Goal: Information Seeking & Learning: Learn about a topic

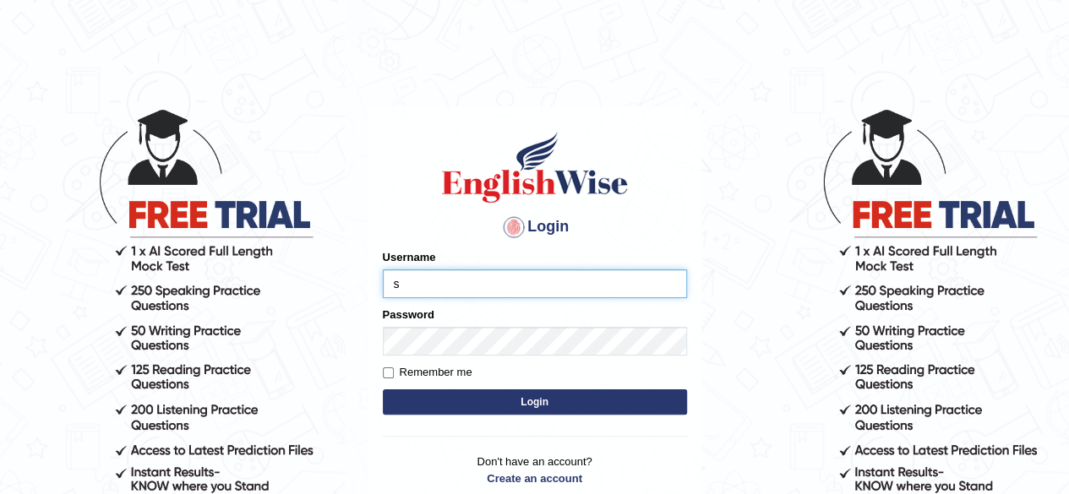
type input "shahil123"
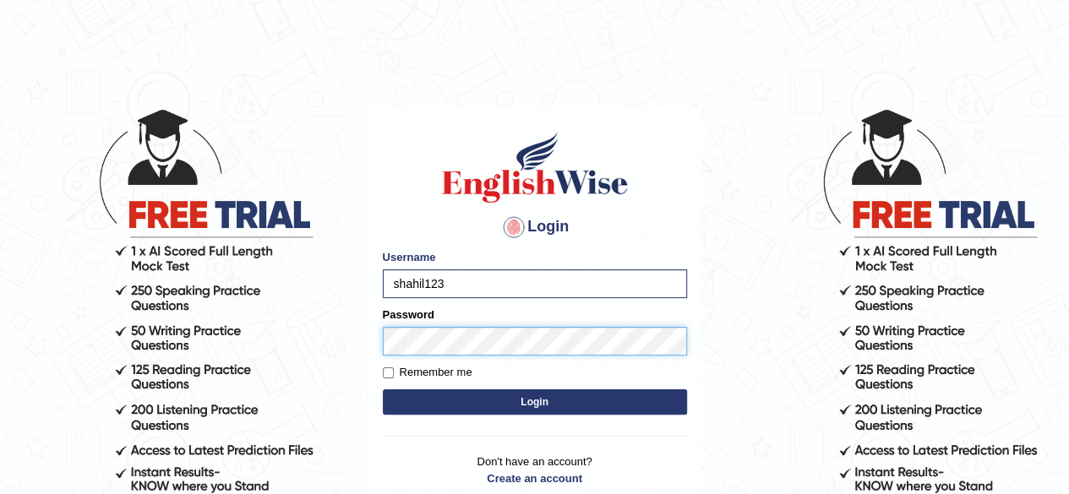
click at [383, 390] on button "Login" at bounding box center [535, 402] width 304 height 25
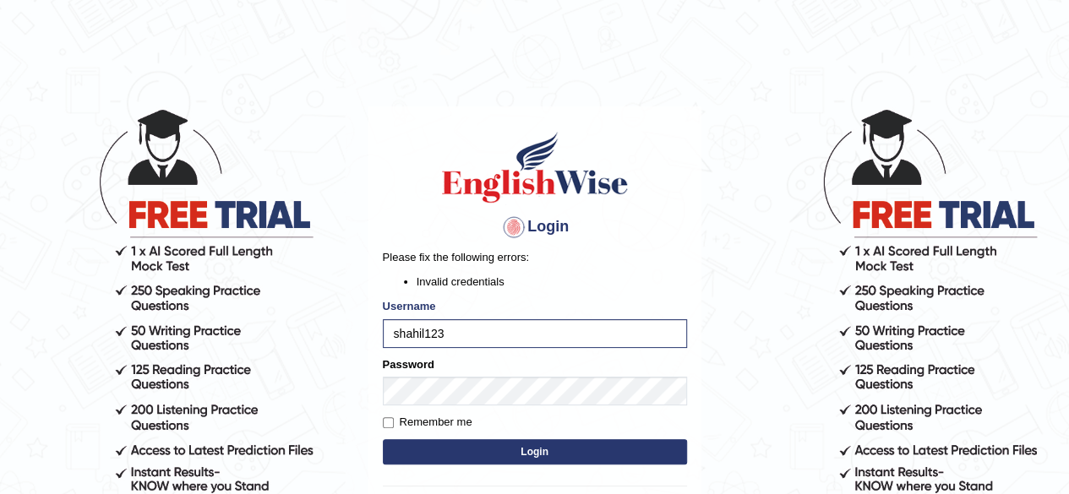
click at [383, 440] on button "Login" at bounding box center [535, 452] width 304 height 25
click at [485, 444] on button "Login" at bounding box center [535, 452] width 304 height 25
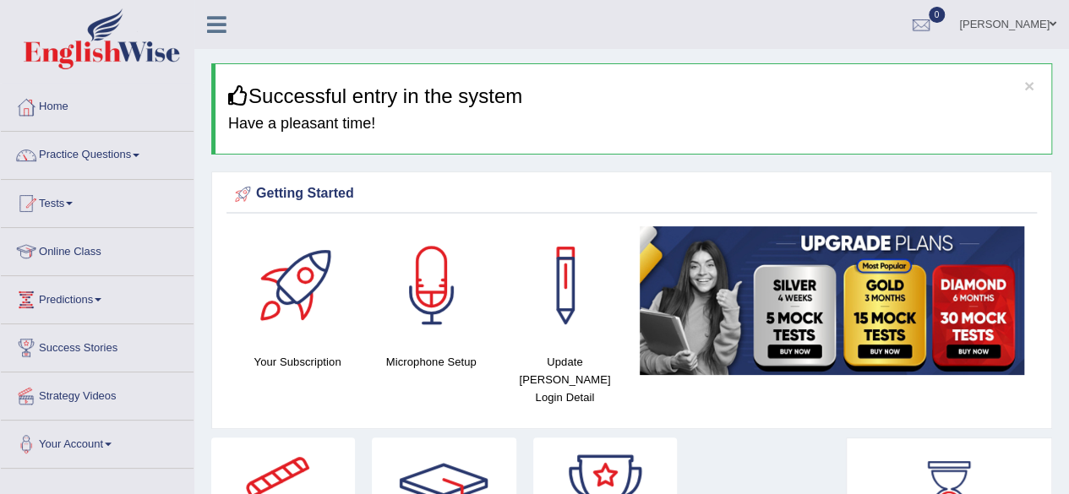
click at [156, 160] on link "Practice Questions" at bounding box center [97, 153] width 193 height 42
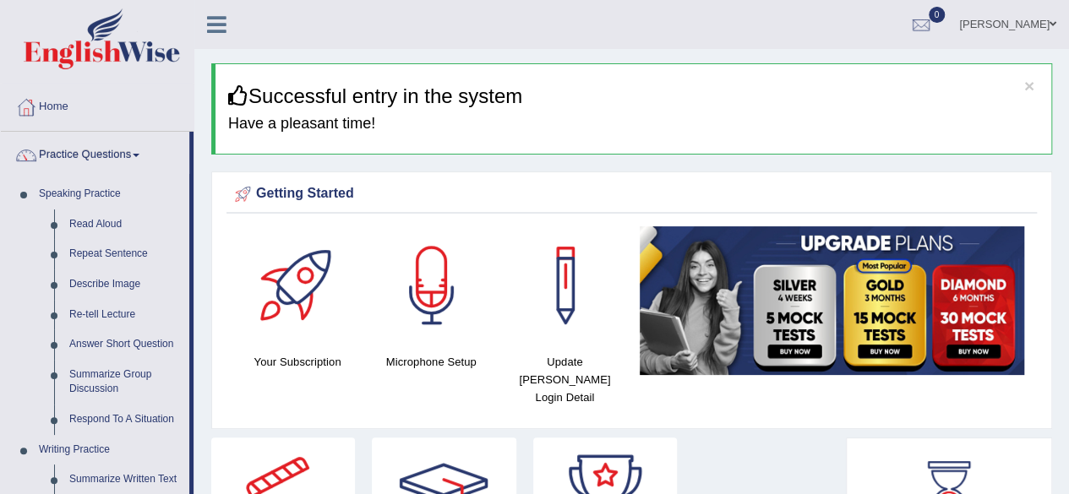
click at [156, 160] on link "Practice Questions" at bounding box center [95, 153] width 188 height 42
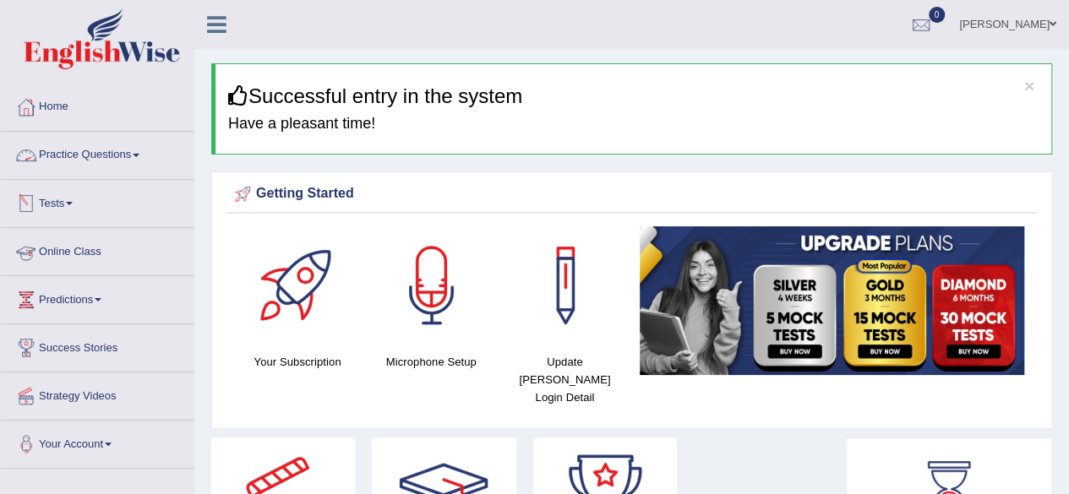
click at [137, 159] on link "Practice Questions" at bounding box center [97, 153] width 193 height 42
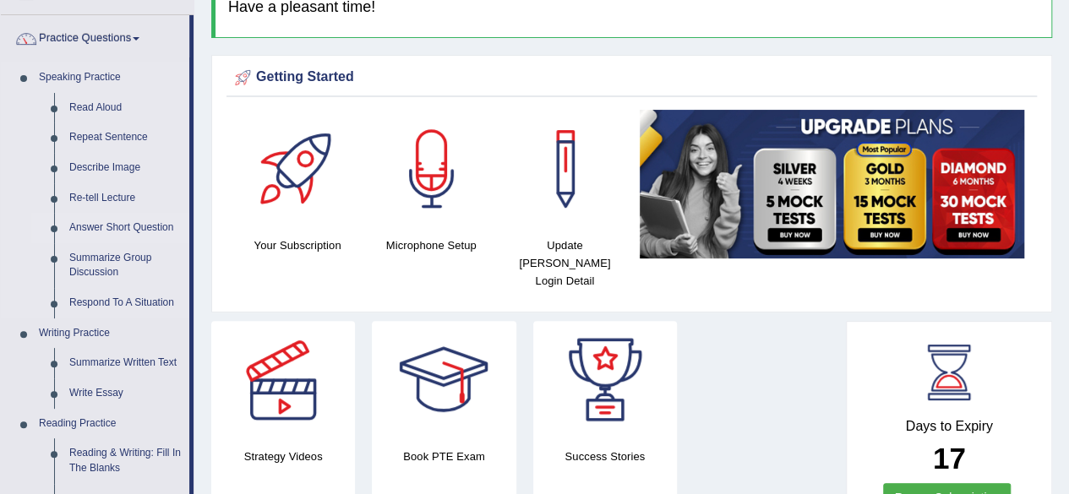
scroll to position [120, 0]
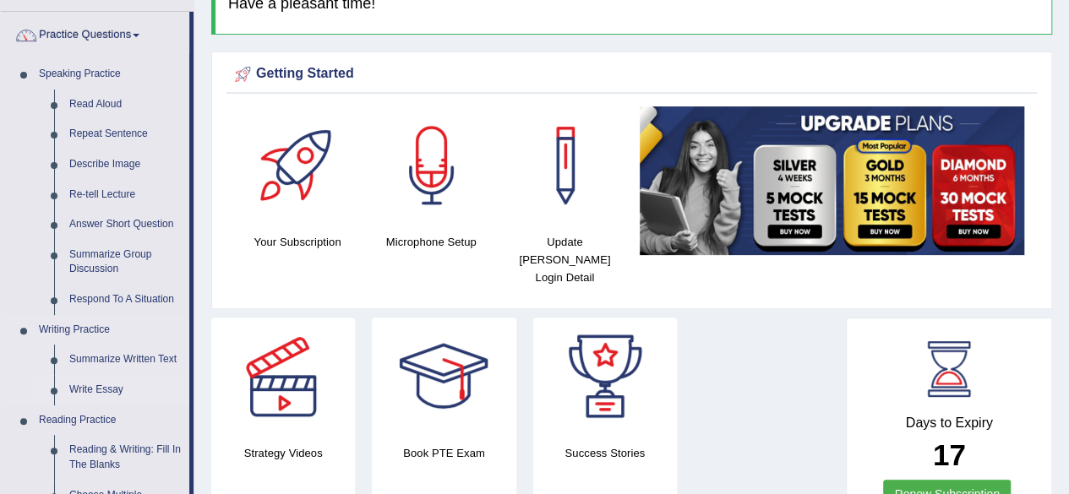
click at [104, 391] on link "Write Essay" at bounding box center [126, 390] width 128 height 30
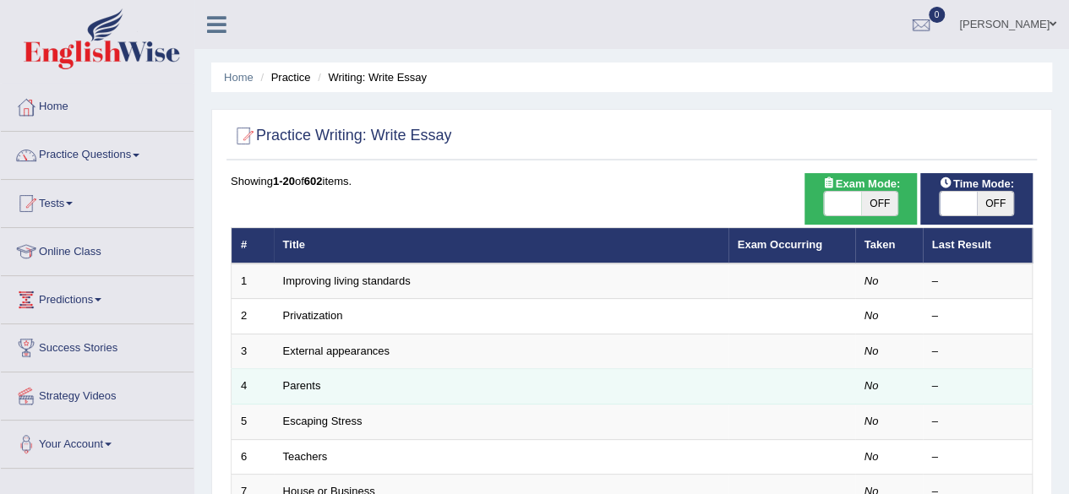
click at [436, 380] on td "Parents" at bounding box center [501, 387] width 455 height 36
click at [320, 392] on td "Parents" at bounding box center [501, 387] width 455 height 36
click at [304, 389] on link "Parents" at bounding box center [302, 386] width 38 height 13
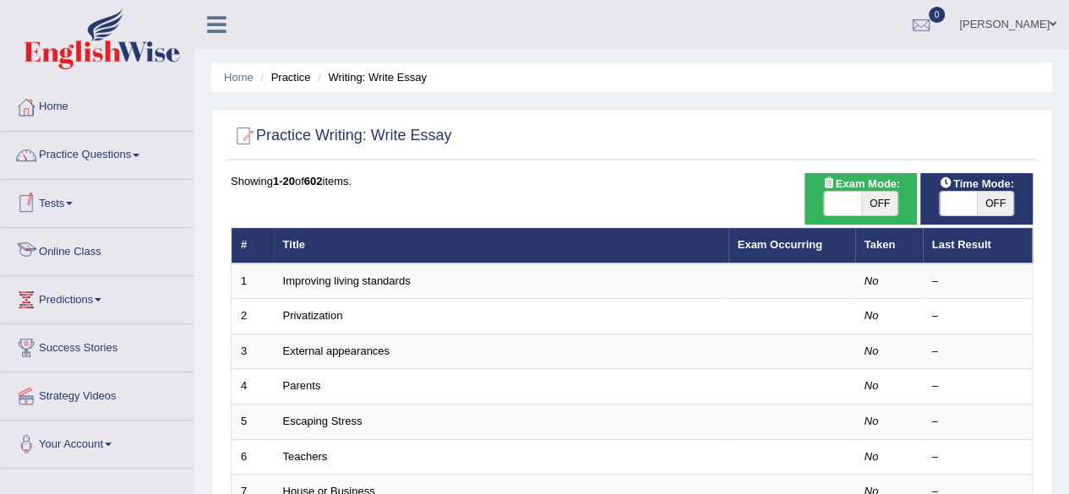
click at [101, 256] on link "Online Class" at bounding box center [97, 249] width 193 height 42
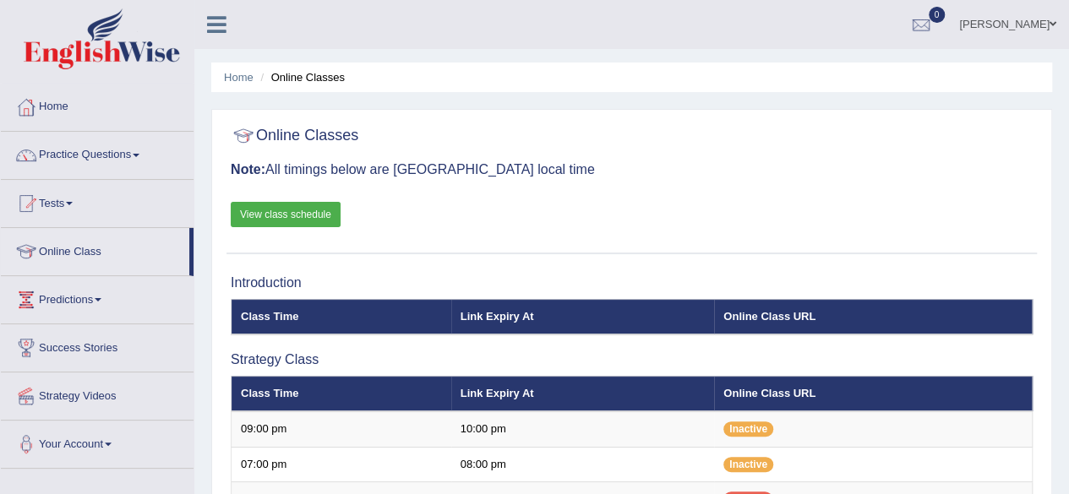
click at [323, 214] on link "View class schedule" at bounding box center [286, 214] width 110 height 25
click at [86, 250] on link "Online Class" at bounding box center [95, 249] width 188 height 42
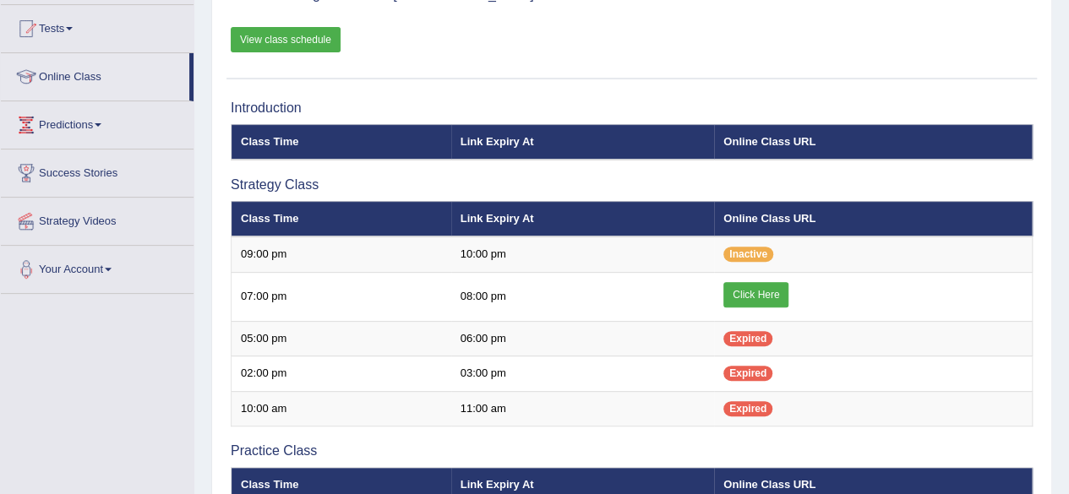
scroll to position [176, 0]
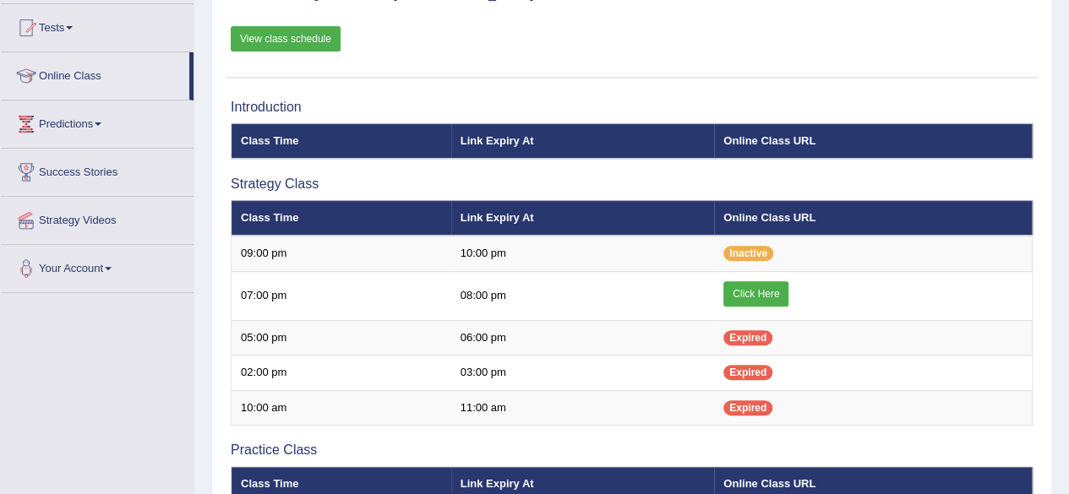
click at [1013, 57] on div "Online Classes Note: All timings below are Melbourne local time View class sche…" at bounding box center [632, 11] width 811 height 136
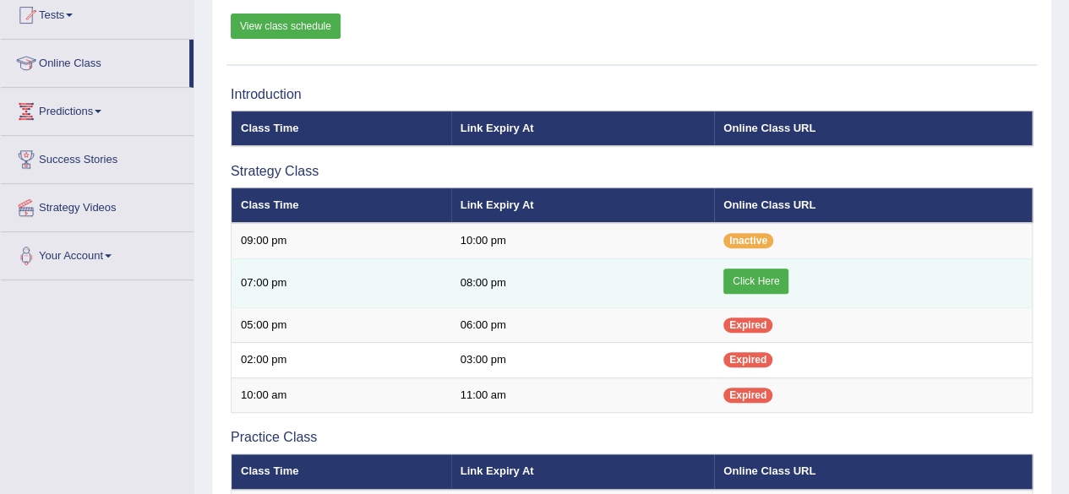
click at [761, 283] on link "Click Here" at bounding box center [756, 281] width 65 height 25
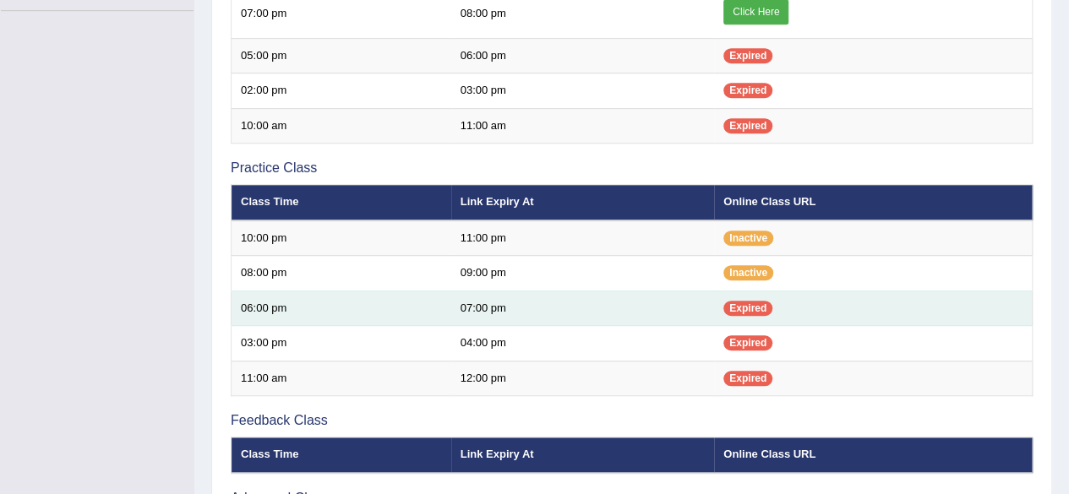
scroll to position [473, 0]
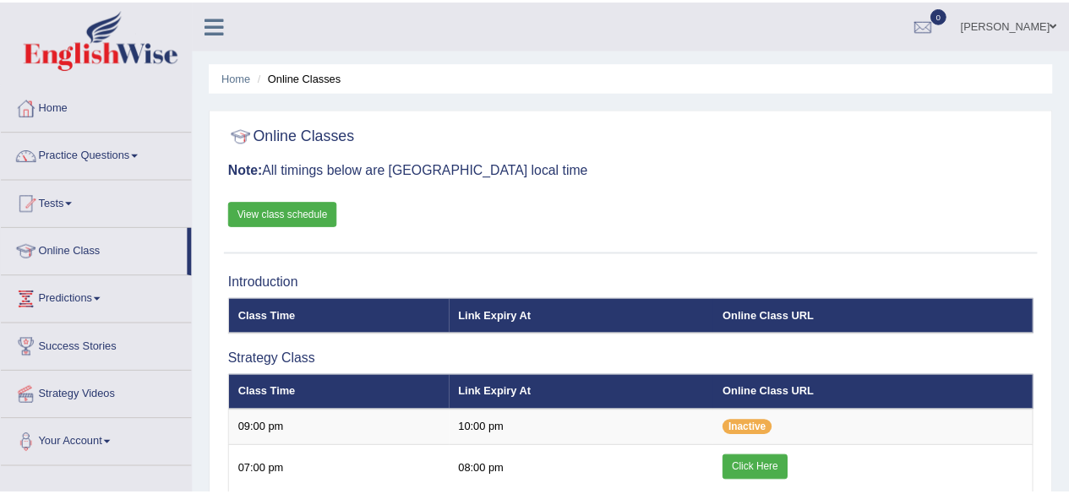
scroll to position [455, 0]
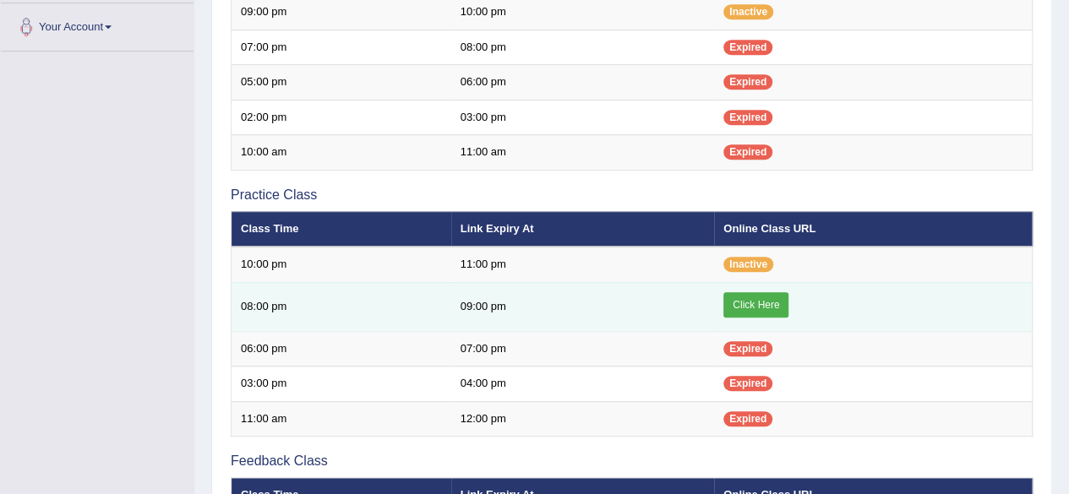
click at [538, 296] on link "Click Here" at bounding box center [756, 304] width 65 height 25
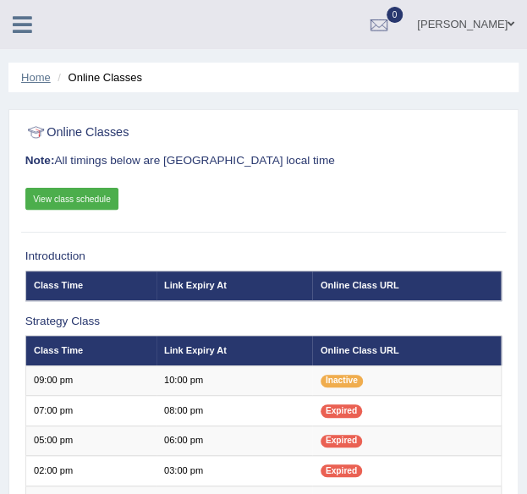
click at [31, 75] on link "Home" at bounding box center [36, 77] width 30 height 13
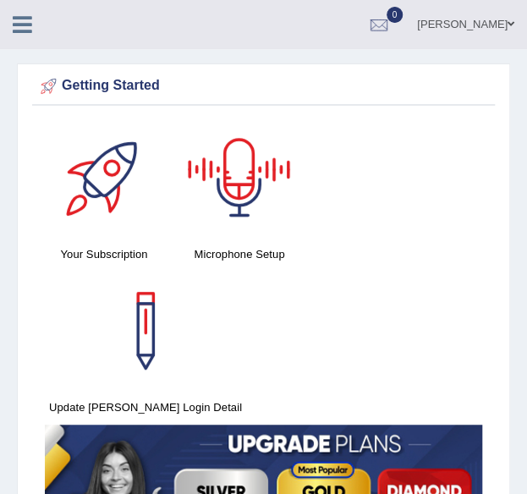
click at [14, 25] on icon at bounding box center [22, 25] width 19 height 22
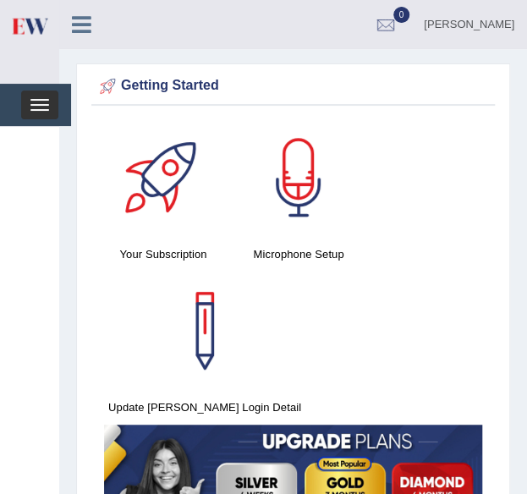
click at [46, 109] on span "button" at bounding box center [39, 110] width 19 height 2
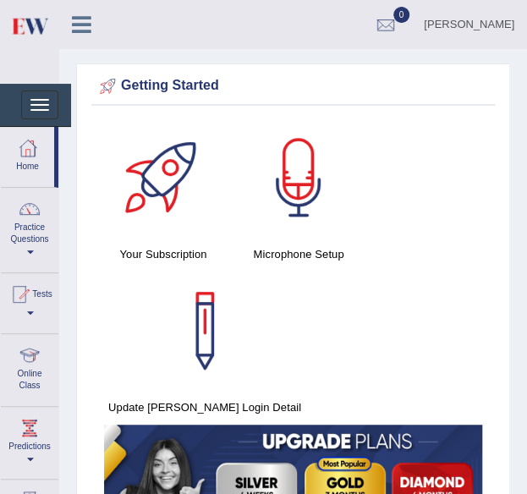
click at [19, 154] on div at bounding box center [27, 147] width 25 height 25
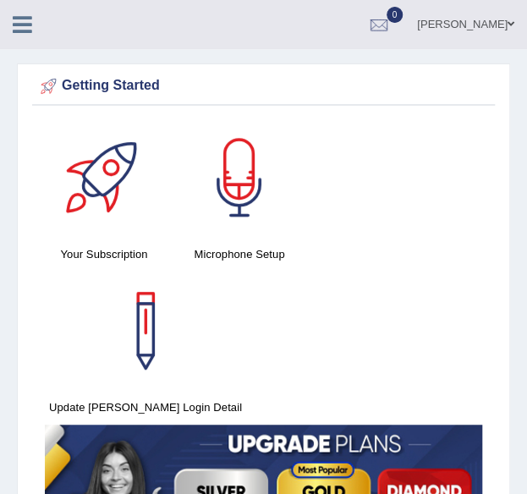
click at [19, 30] on icon at bounding box center [22, 25] width 19 height 22
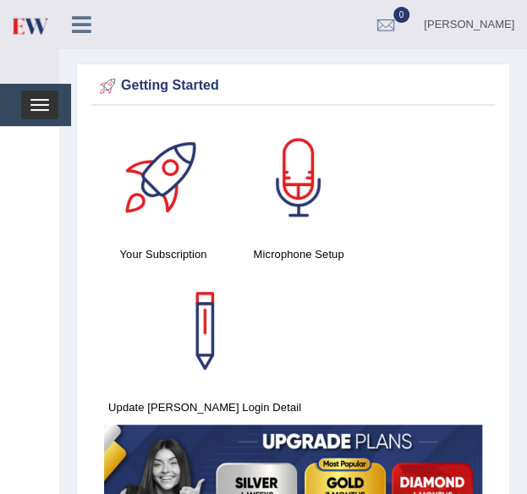
click at [35, 110] on button "Toggle navigation" at bounding box center [39, 104] width 37 height 29
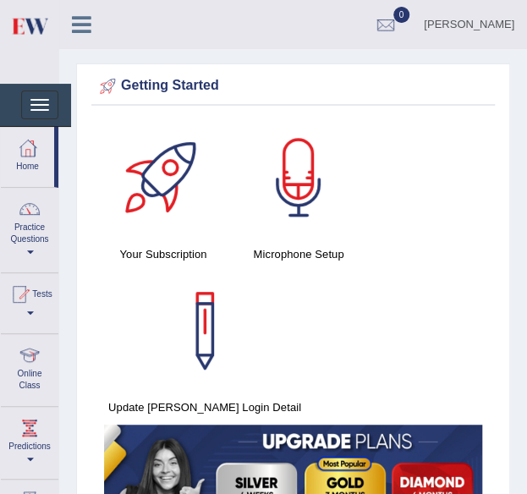
click at [41, 231] on link "Practice Questions" at bounding box center [29, 227] width 57 height 79
click at [25, 247] on link "Practice Questions" at bounding box center [27, 227] width 53 height 79
click at [30, 254] on link "Practice Questions" at bounding box center [29, 227] width 57 height 79
click at [42, 227] on link "Practice Questions" at bounding box center [27, 227] width 53 height 79
click at [36, 305] on link "Tests" at bounding box center [29, 300] width 57 height 55
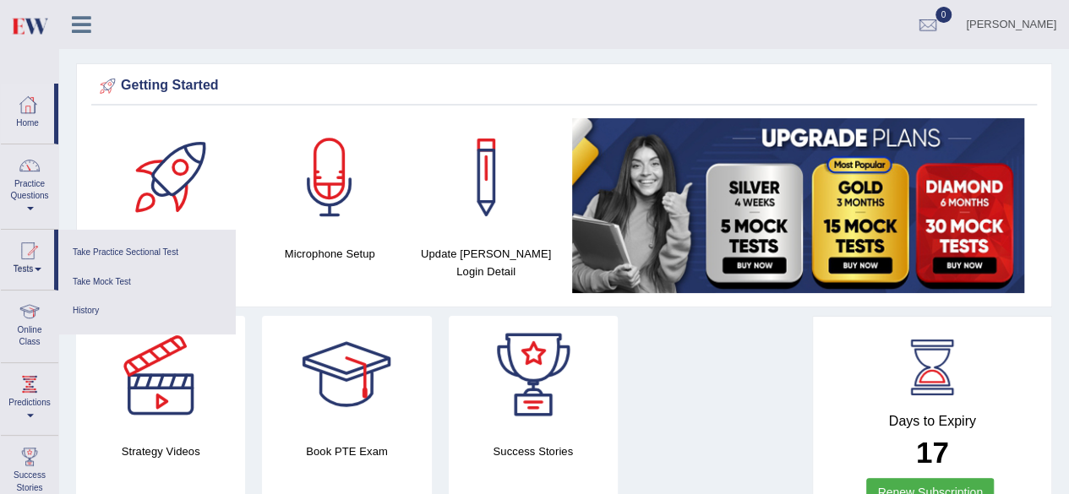
click at [35, 188] on link "Practice Questions" at bounding box center [29, 184] width 57 height 79
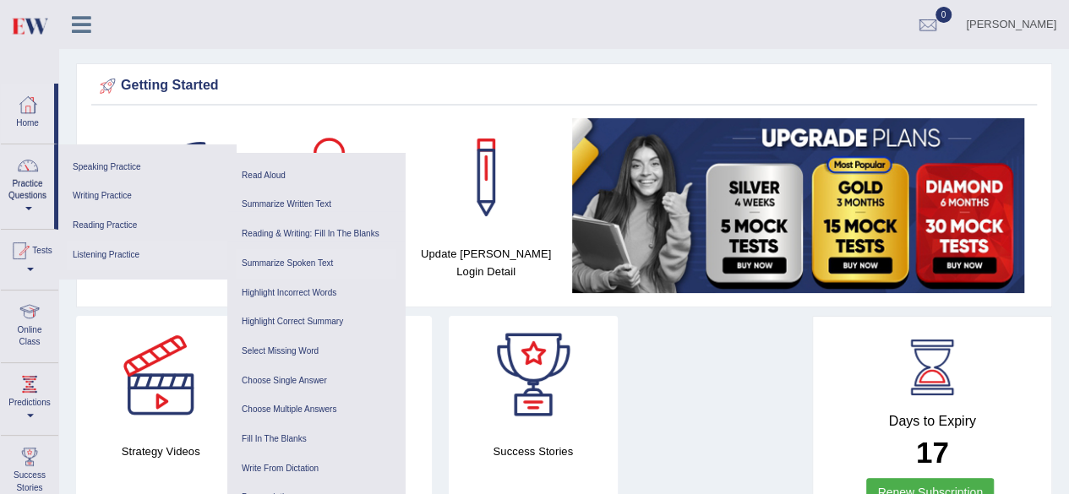
click at [296, 262] on link "Summarize Spoken Text" at bounding box center [316, 264] width 161 height 30
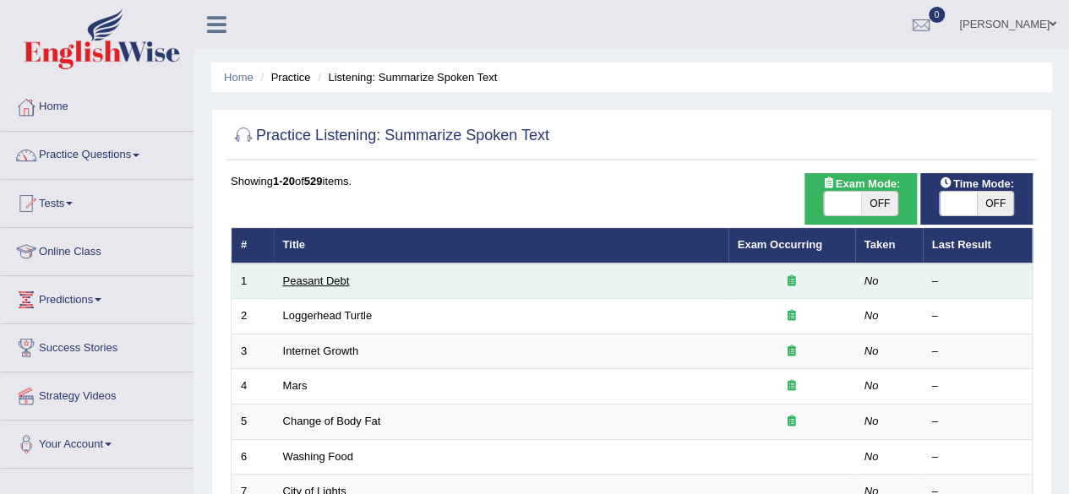
click at [309, 280] on link "Peasant Debt" at bounding box center [316, 281] width 67 height 13
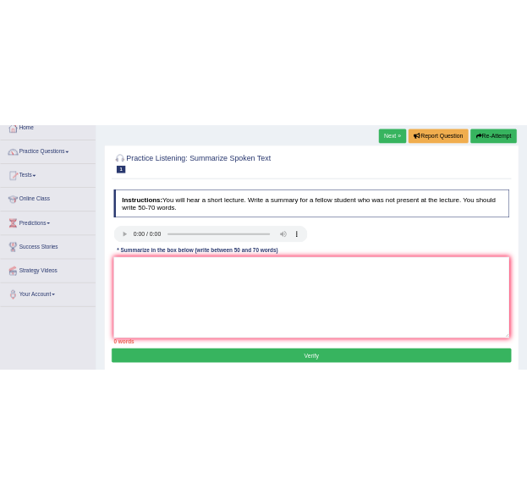
scroll to position [102, 0]
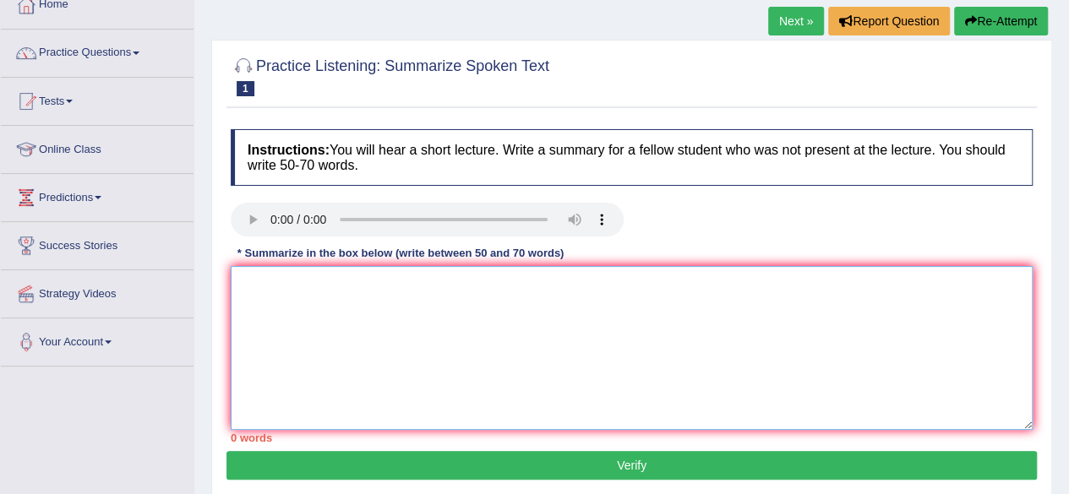
click at [326, 292] on textarea at bounding box center [632, 348] width 802 height 164
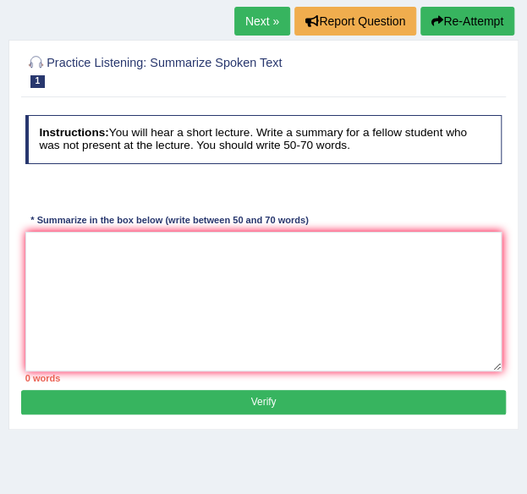
click at [252, 18] on link "Next »" at bounding box center [262, 21] width 56 height 29
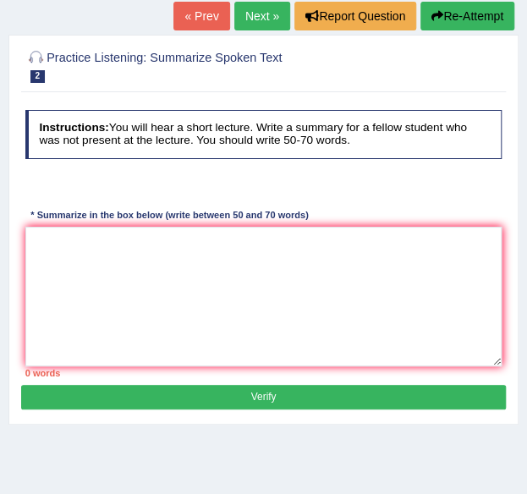
scroll to position [108, 0]
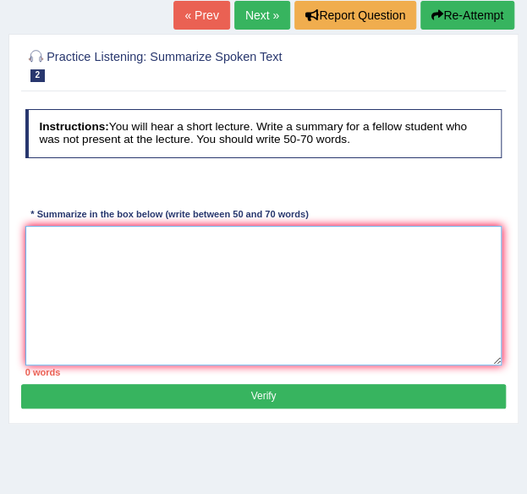
click at [210, 285] on textarea at bounding box center [263, 295] width 477 height 139
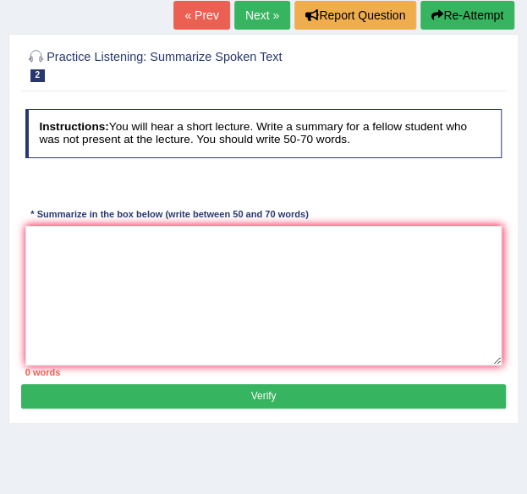
click at [260, 16] on link "Next »" at bounding box center [262, 15] width 56 height 29
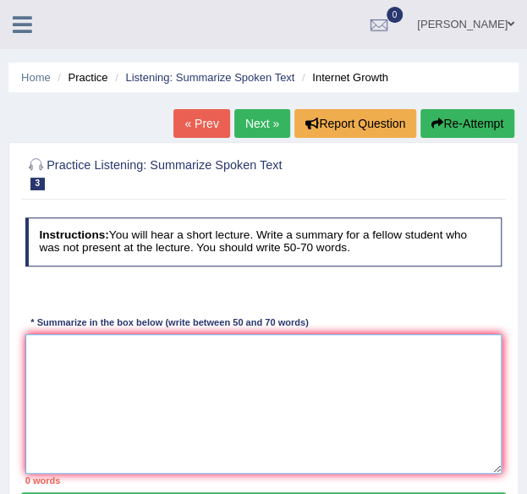
click at [197, 346] on textarea at bounding box center [263, 403] width 477 height 139
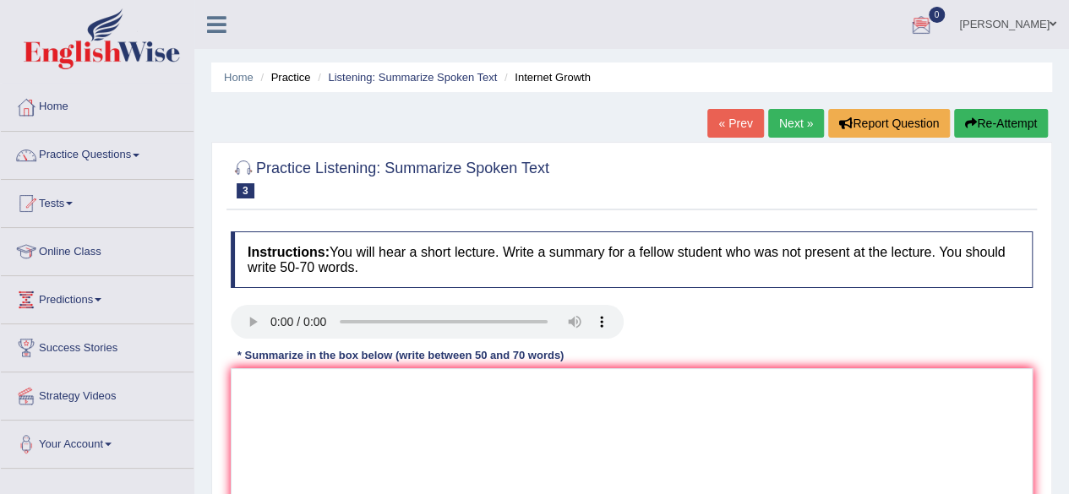
click at [538, 127] on link "Next »" at bounding box center [796, 123] width 56 height 29
click at [276, 381] on textarea at bounding box center [632, 451] width 802 height 164
click at [267, 385] on textarea at bounding box center [632, 451] width 802 height 164
type textarea "mar is the forth planet"
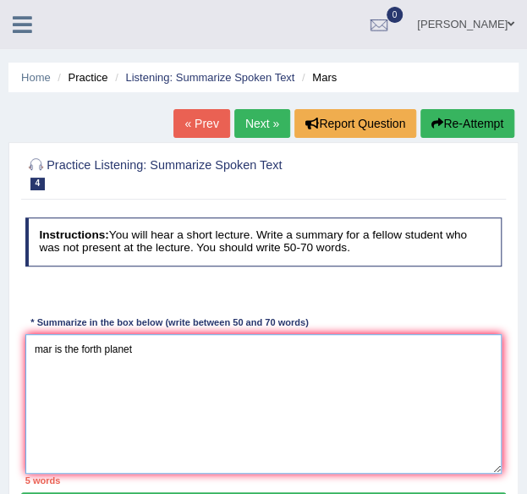
click at [154, 358] on textarea "mar is the forth planet" at bounding box center [263, 403] width 477 height 139
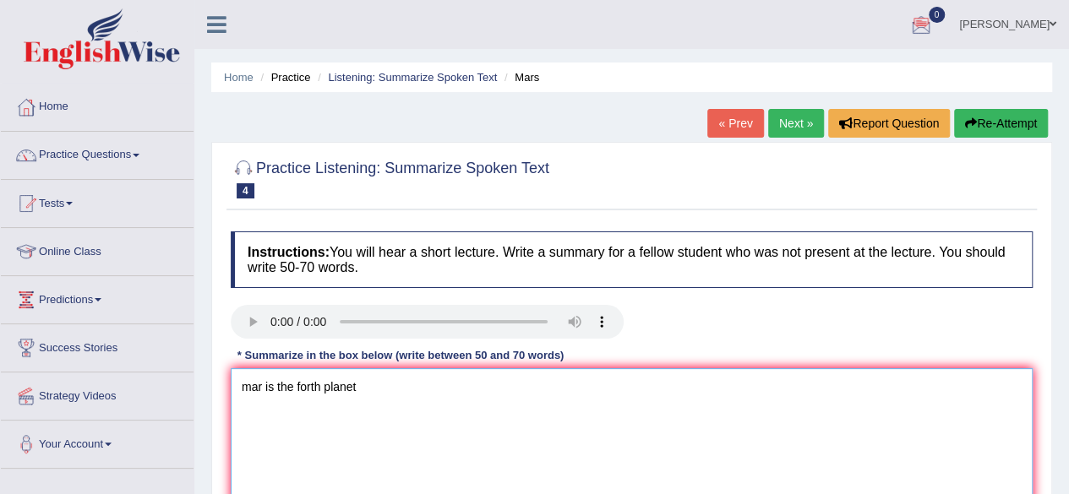
click at [319, 385] on textarea "mar is the forth planet" at bounding box center [632, 451] width 802 height 164
click at [368, 382] on textarea "mar is the fourth planet" at bounding box center [632, 451] width 802 height 164
click at [455, 374] on textarea "mar is the fourth planet from the sun" at bounding box center [632, 451] width 802 height 164
click at [638, 398] on textarea "mar is the fourth planet from the sun and a sencond smallest planet" at bounding box center [632, 451] width 802 height 164
click at [621, 385] on textarea "mar is the fourth planet from the sun and a sencond smallest planet" at bounding box center [632, 451] width 802 height 164
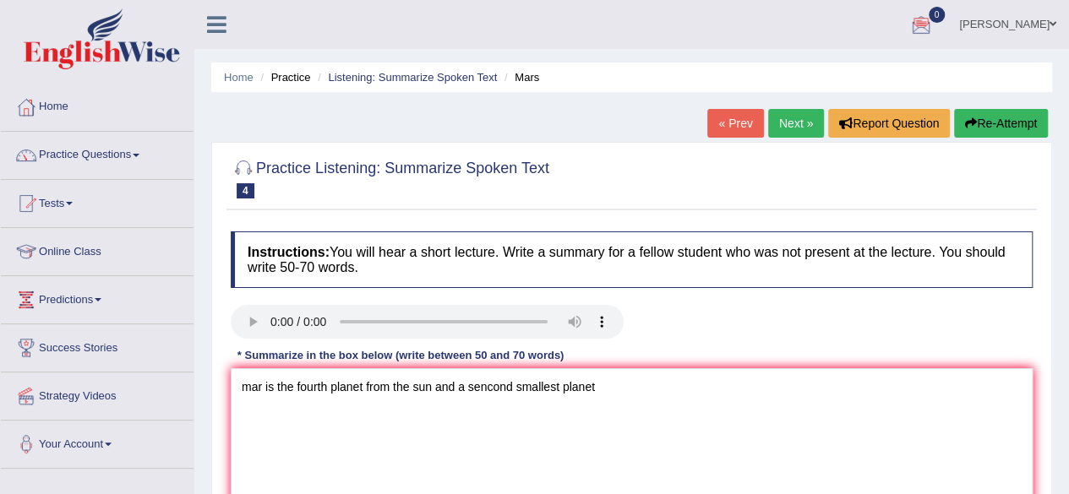
click at [609, 366] on div "Instructions: You will hear a short lecture. Write a summary for a fellow stude…" at bounding box center [632, 388] width 811 height 331
click at [604, 385] on textarea "mar is the fourth planet from the sun and a sencond smallest planet" at bounding box center [632, 451] width 802 height 164
click at [696, 390] on textarea "mar is the fourth planet from the sun and a sencond smallest planet in a solar …" at bounding box center [632, 451] width 802 height 164
click at [693, 385] on textarea "mar is the fourth planet from the sun and a sencond smallest planet in a solar …" at bounding box center [632, 451] width 802 height 164
click at [720, 372] on textarea "mar is the fourth planet from the sun and a sencond smallest planet in a solar …" at bounding box center [632, 451] width 802 height 164
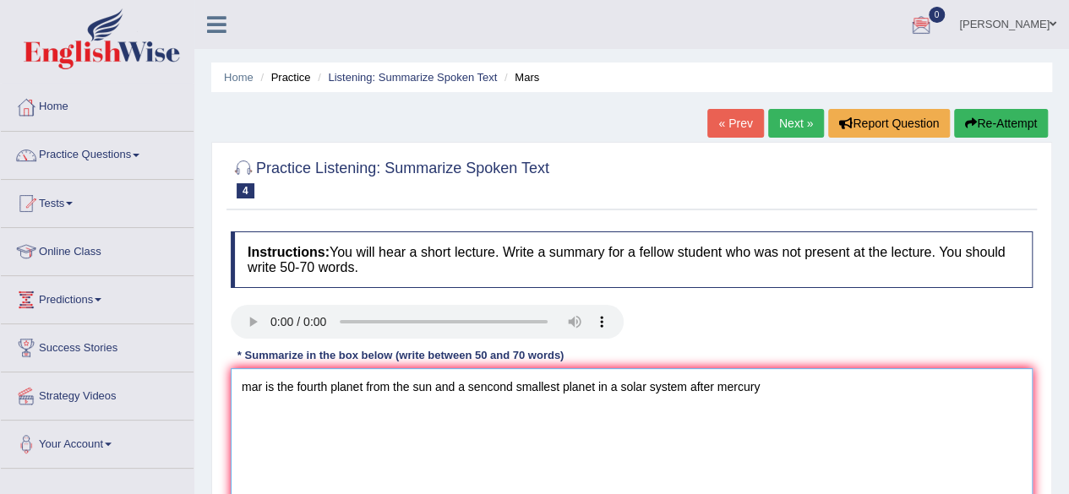
click at [770, 391] on textarea "mar is the fourth planet from the sun and a sencond smallest planet in a solar …" at bounding box center [632, 451] width 802 height 164
click at [776, 384] on textarea "mar is the fourth planet from the sun and a sencond smallest planet in a solar …" at bounding box center [632, 451] width 802 height 164
click at [943, 371] on textarea "mar is the fourth planet from the sun and a sencond smallest planet in a solar …" at bounding box center [632, 451] width 802 height 164
click at [249, 390] on textarea "mar is the fourth planet from the sun and a sencond smallest planet in a solar …" at bounding box center [632, 451] width 802 height 164
click at [264, 391] on textarea "Mar is the fourth planet from the sun and a sencond smallest planet in a solar …" at bounding box center [632, 451] width 802 height 164
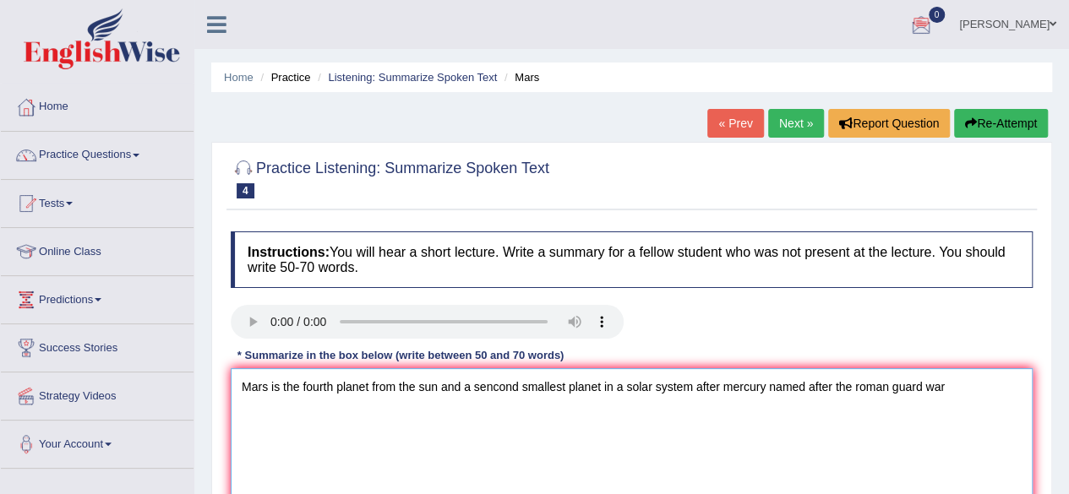
click at [964, 396] on textarea "Mars is the fourth planet from the sun and a sencond smallest planet in a solar…" at bounding box center [632, 451] width 802 height 164
click at [1030, 387] on textarea "Mars is the fourth planet from the sun and a sencond smallest planet in a solar…" at bounding box center [632, 451] width 802 height 164
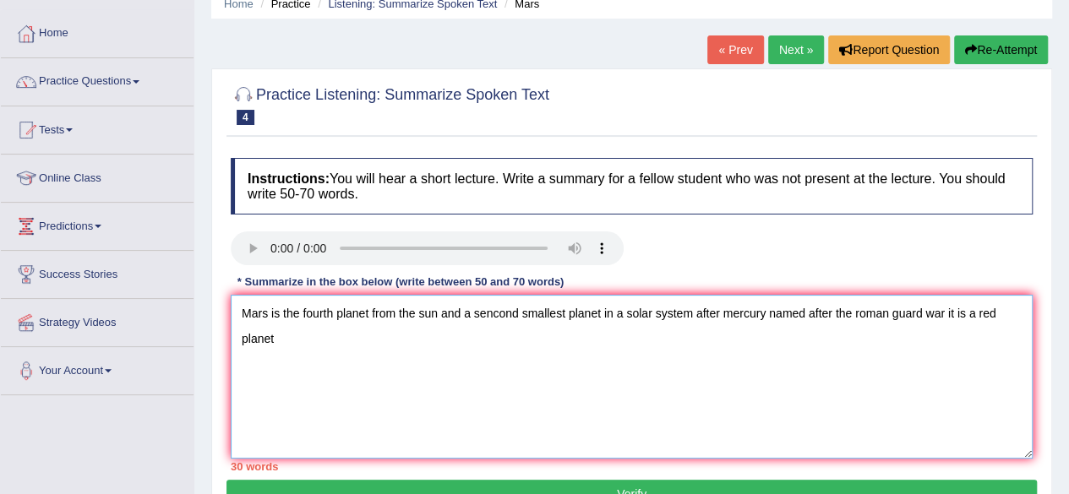
scroll to position [72, 0]
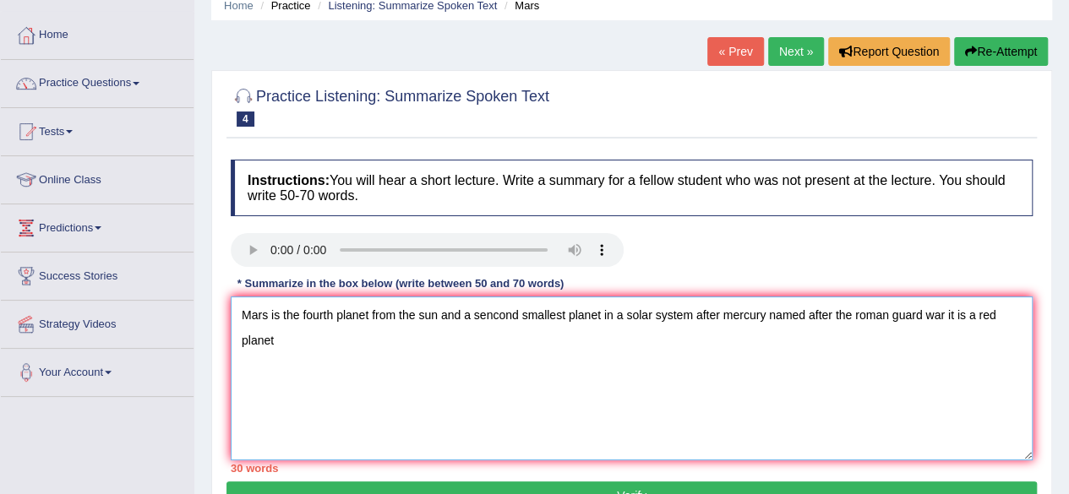
type textarea "Mars is the fourth planet from the sun and a sencond smallest planet in a solar…"
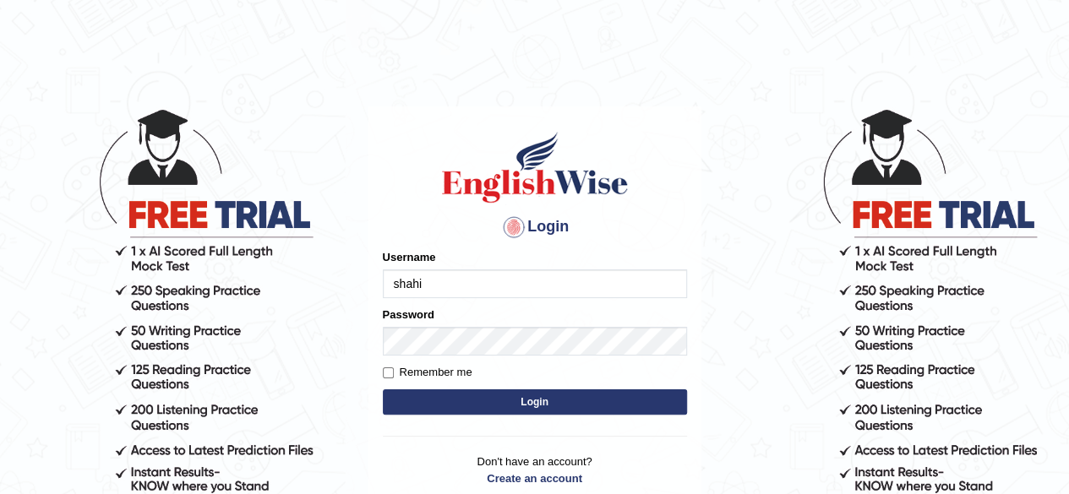
type input "shahil123"
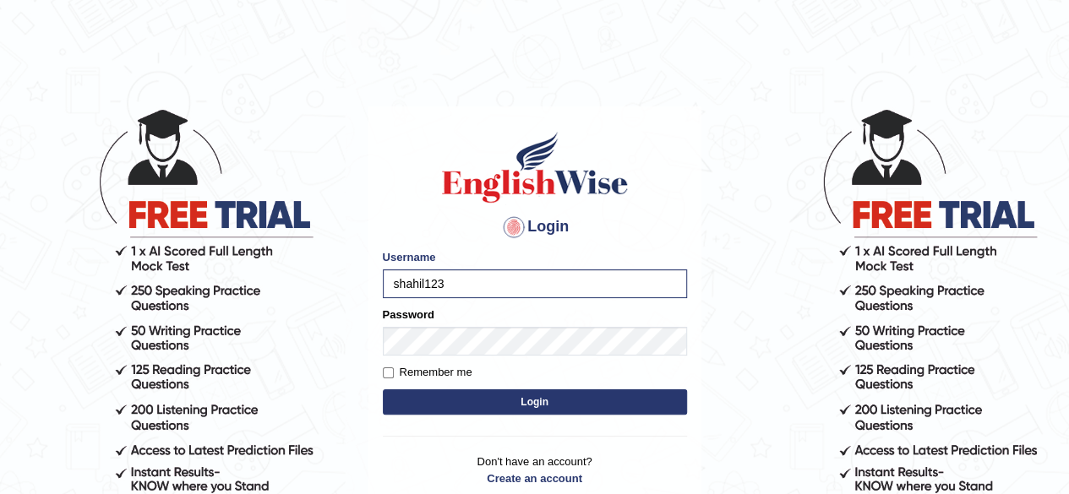
click at [492, 412] on button "Login" at bounding box center [535, 402] width 304 height 25
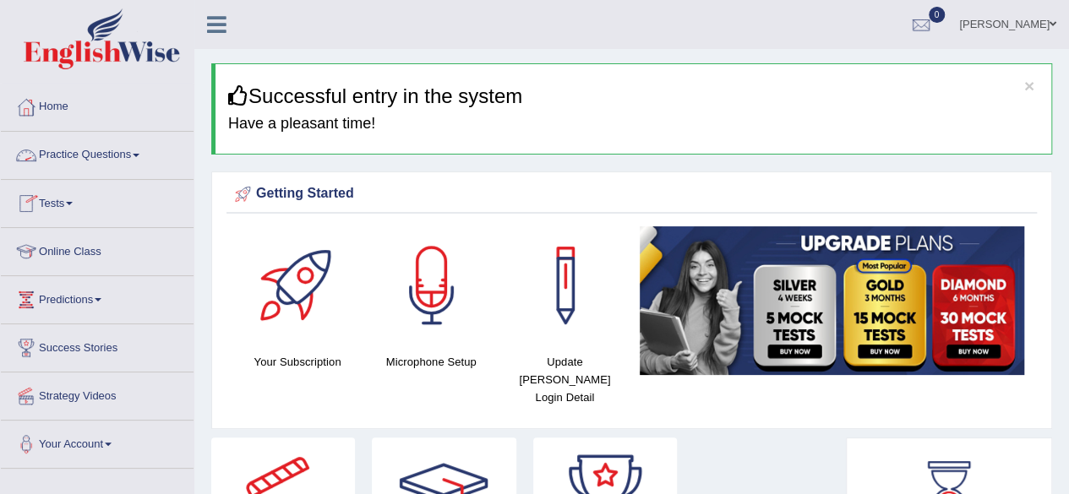
click at [147, 151] on link "Practice Questions" at bounding box center [97, 153] width 193 height 42
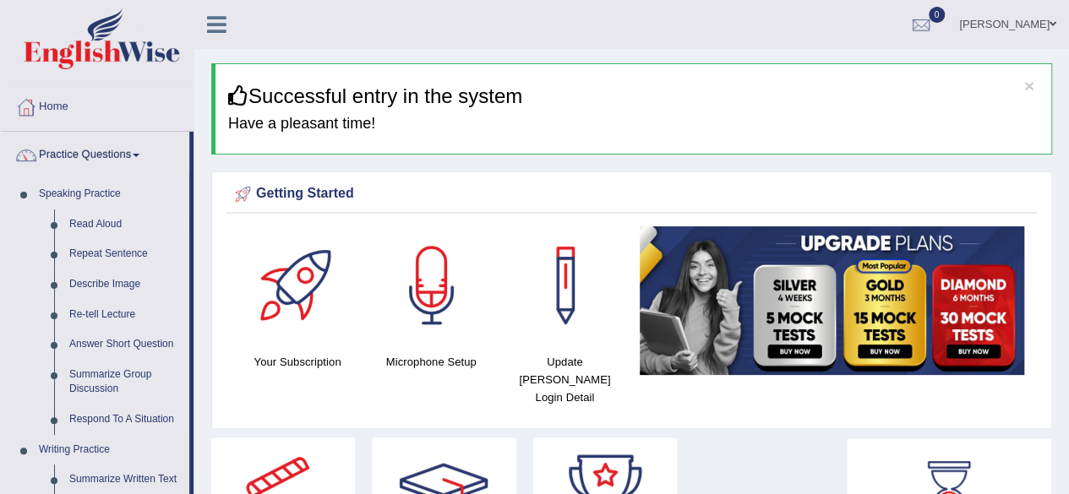
click at [98, 218] on link "Read Aloud" at bounding box center [126, 225] width 128 height 30
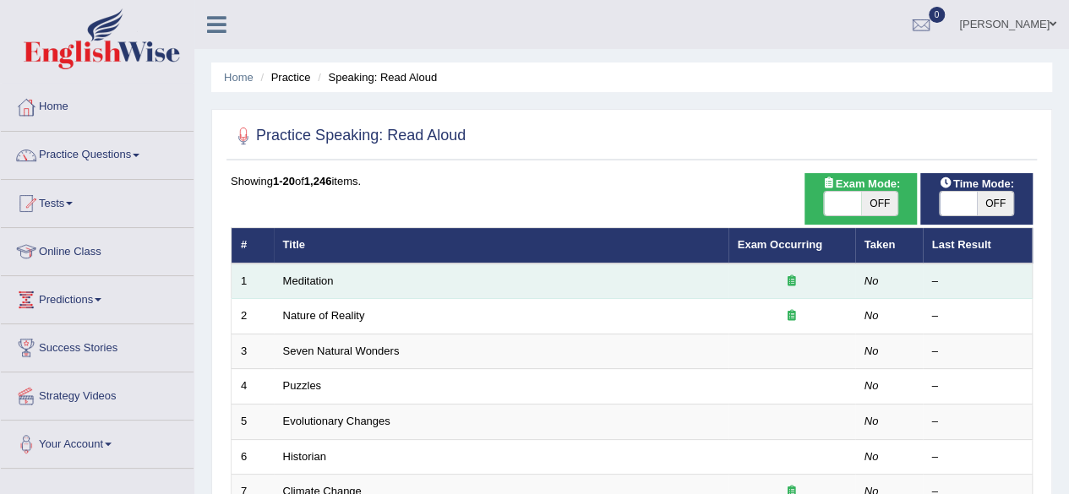
click at [374, 283] on td "Meditation" at bounding box center [501, 282] width 455 height 36
click at [302, 280] on link "Meditation" at bounding box center [308, 281] width 51 height 13
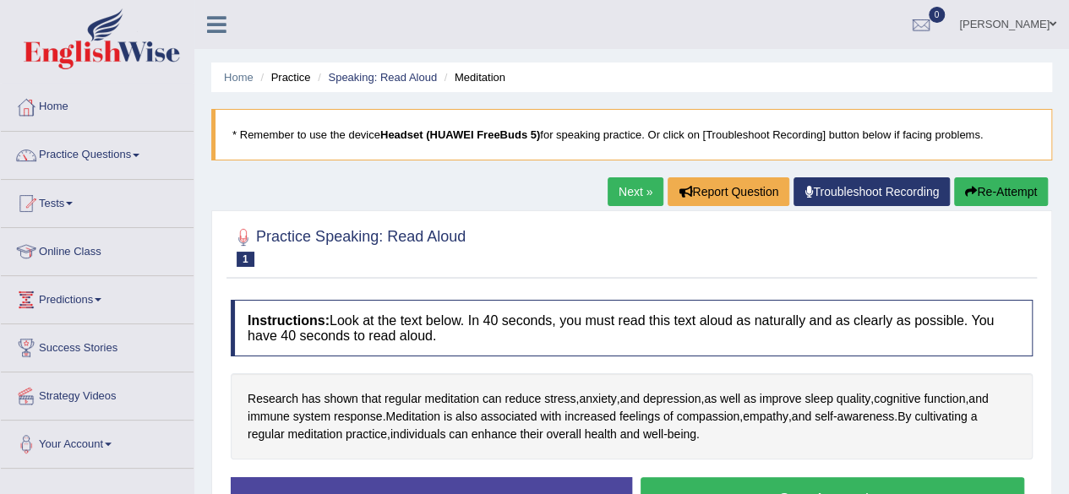
scroll to position [125, 0]
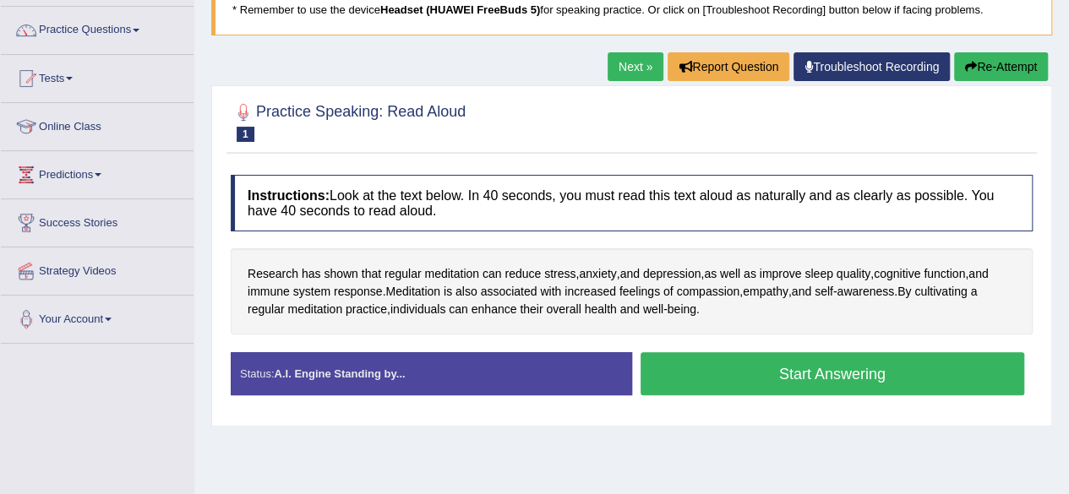
click at [788, 366] on button "Start Answering" at bounding box center [833, 373] width 385 height 43
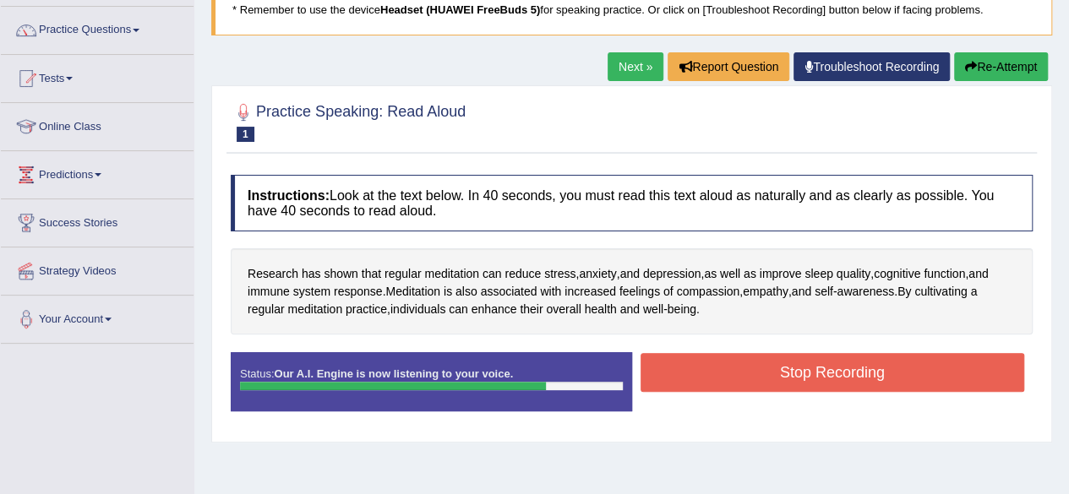
click at [788, 366] on button "Stop Recording" at bounding box center [833, 372] width 385 height 39
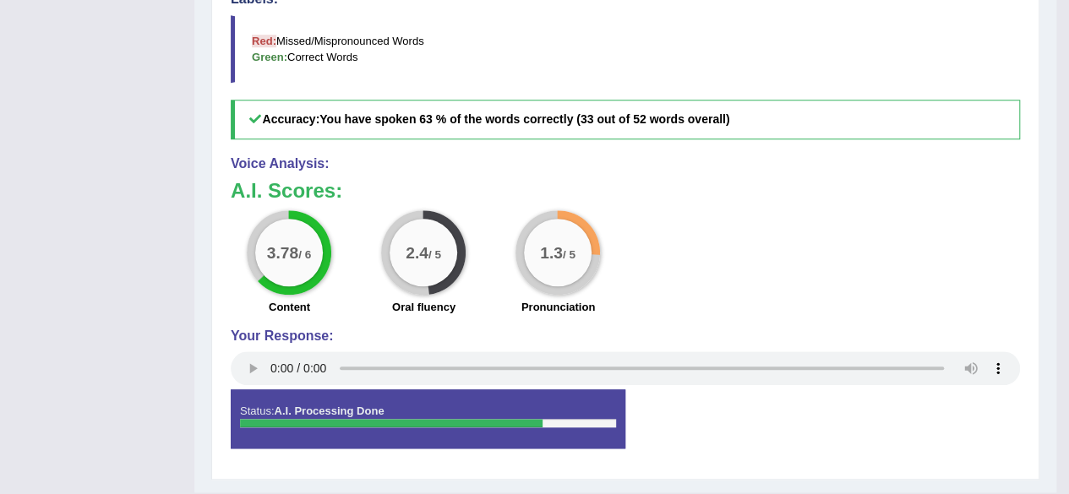
scroll to position [626, 0]
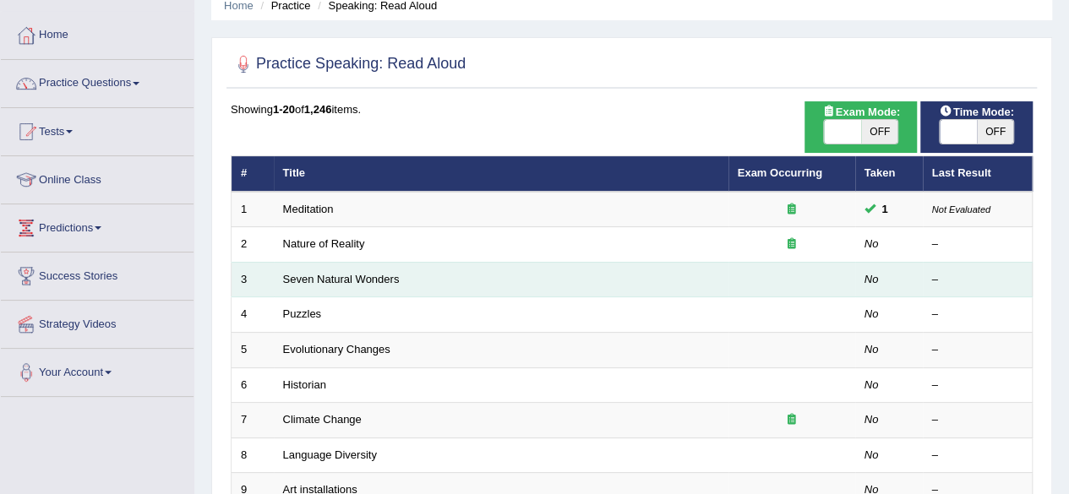
scroll to position [49, 0]
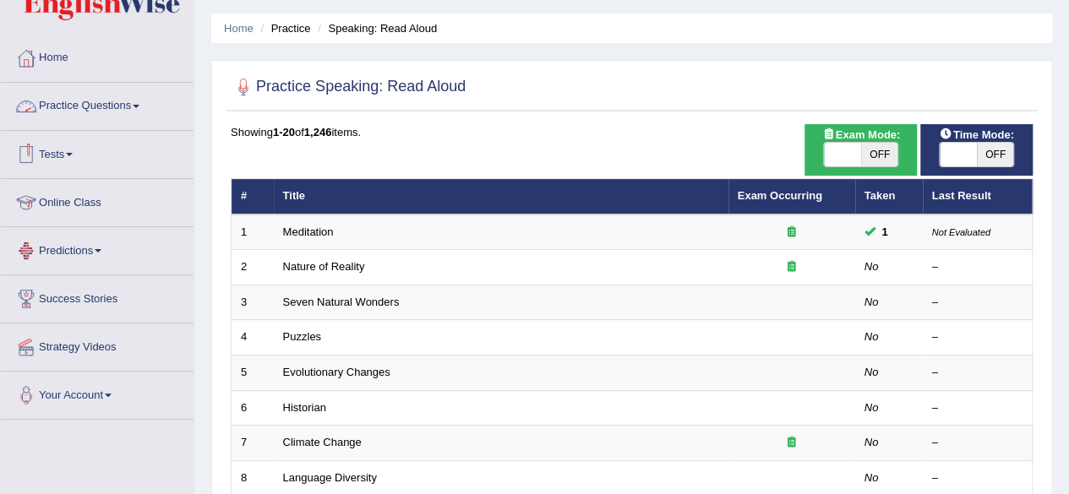
click at [144, 114] on link "Practice Questions" at bounding box center [97, 104] width 193 height 42
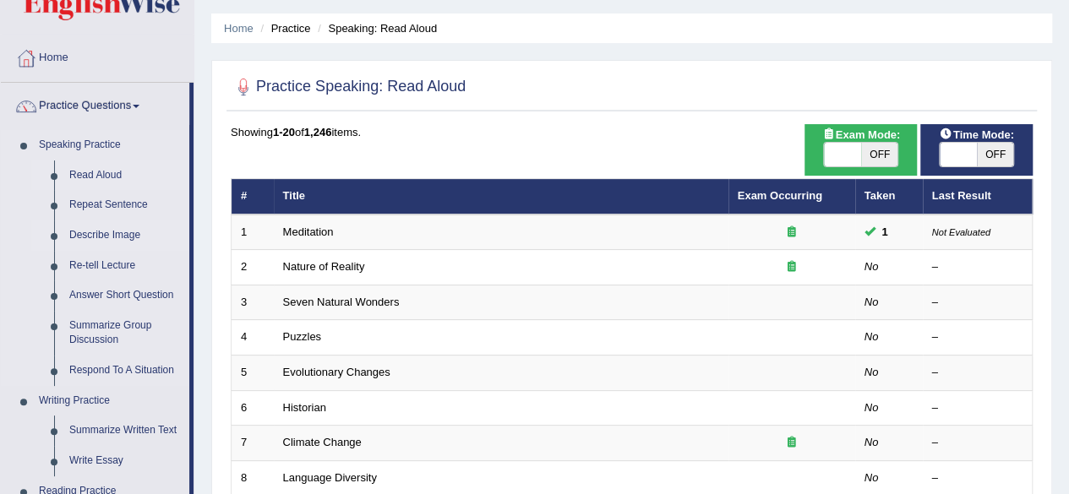
click at [107, 234] on link "Describe Image" at bounding box center [126, 236] width 128 height 30
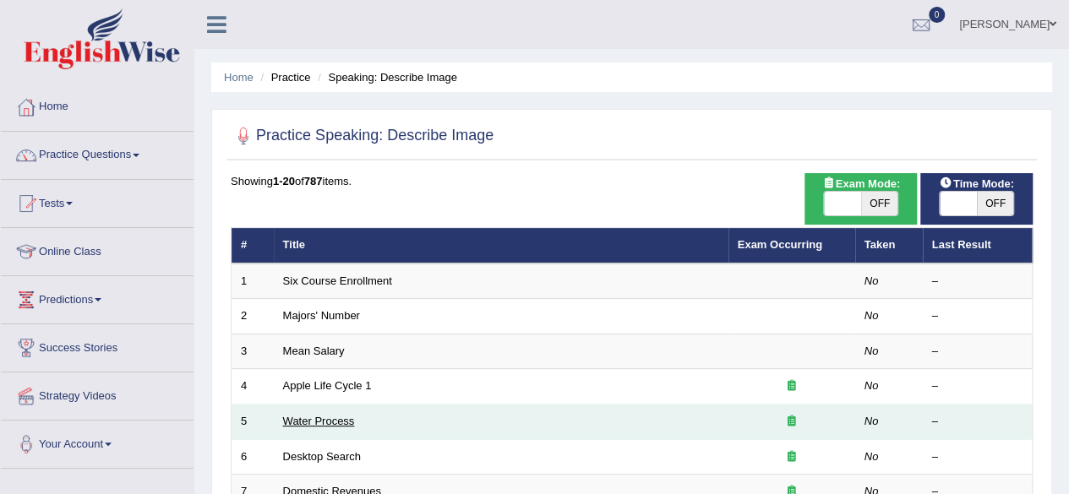
click at [327, 417] on link "Water Process" at bounding box center [319, 421] width 72 height 13
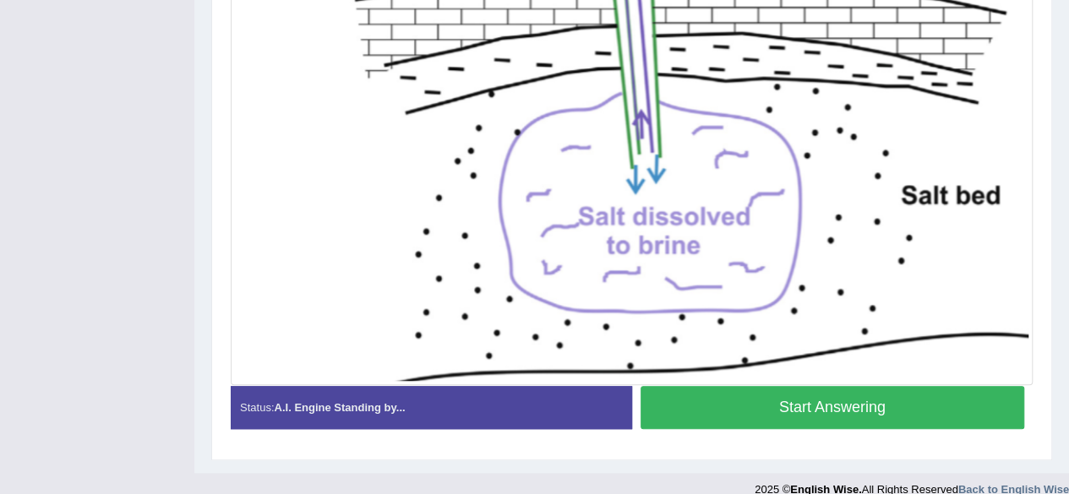
scroll to position [533, 0]
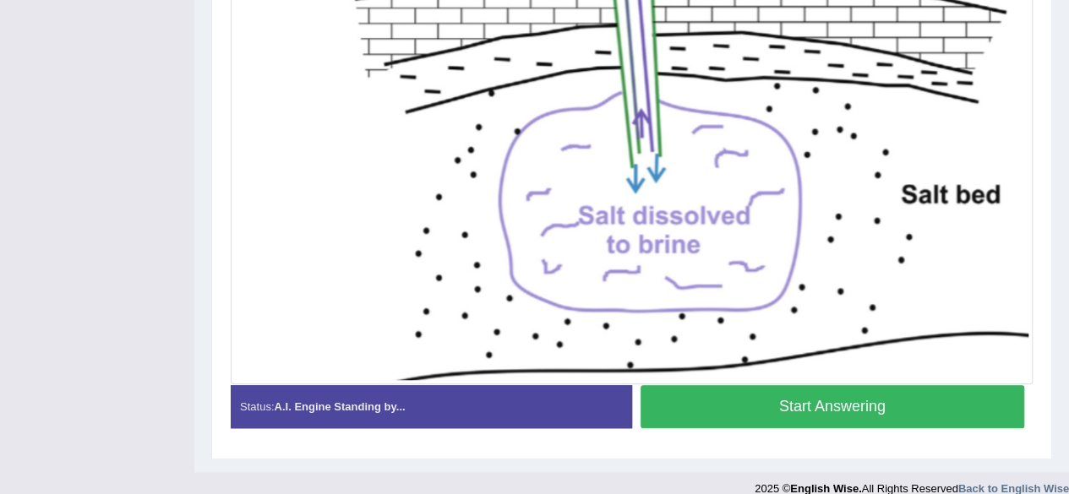
click at [795, 398] on button "Start Answering" at bounding box center [833, 406] width 385 height 43
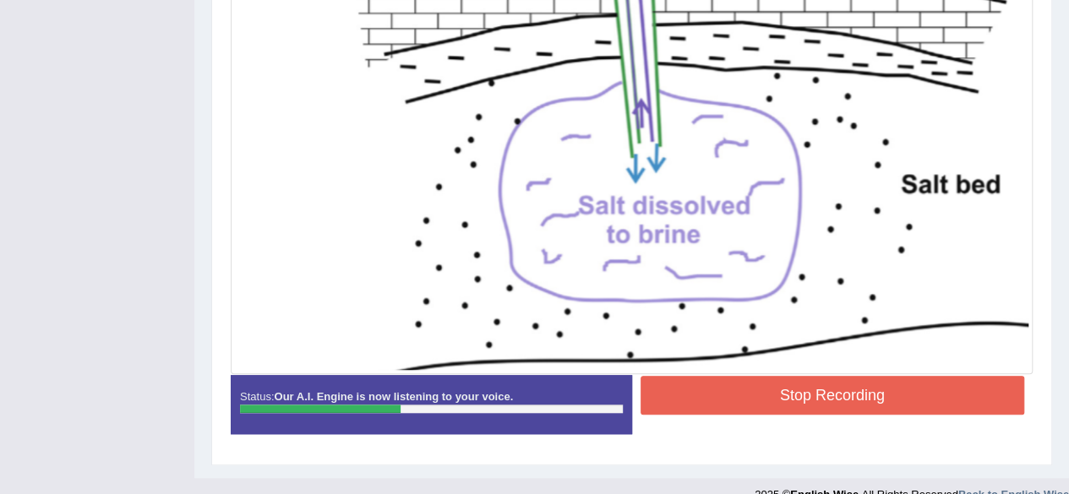
scroll to position [547, 0]
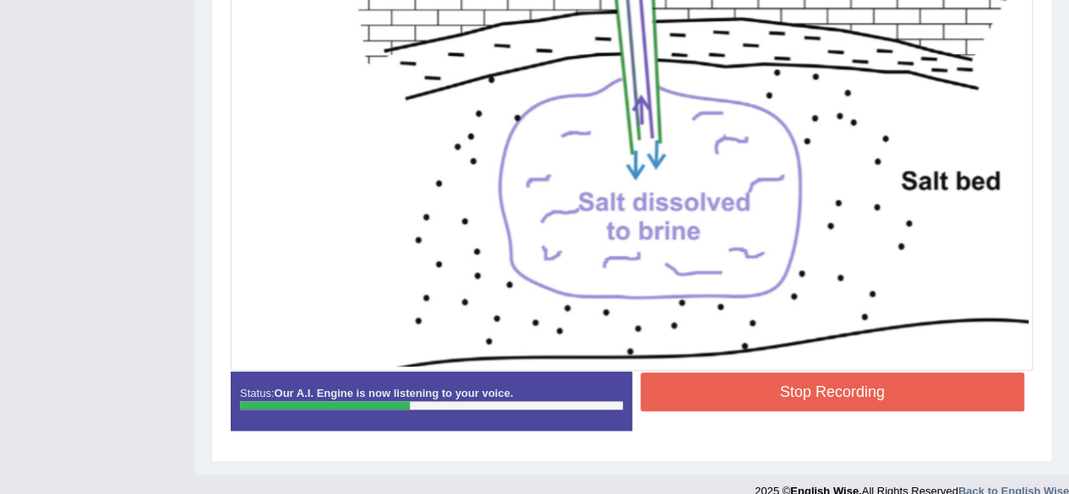
click at [763, 399] on button "Stop Recording" at bounding box center [833, 392] width 385 height 39
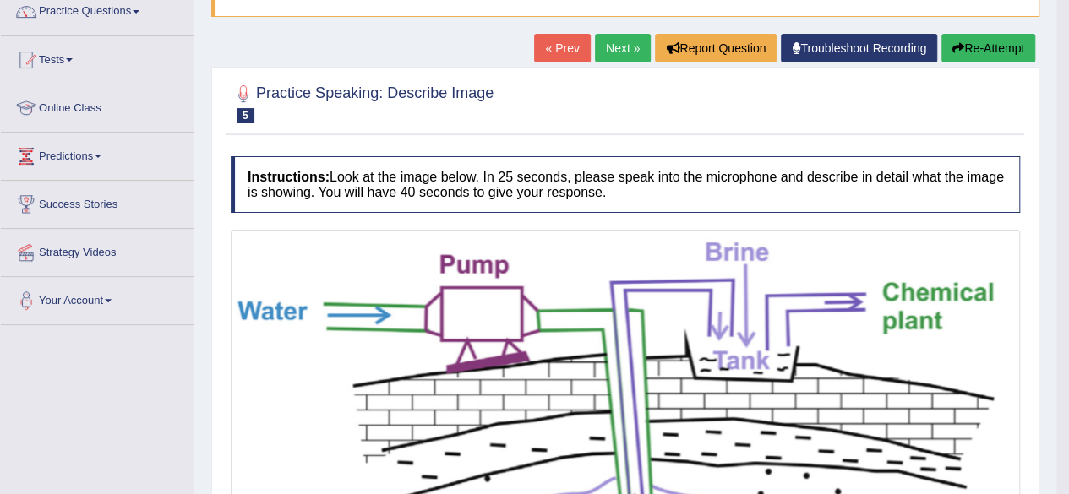
scroll to position [137, 0]
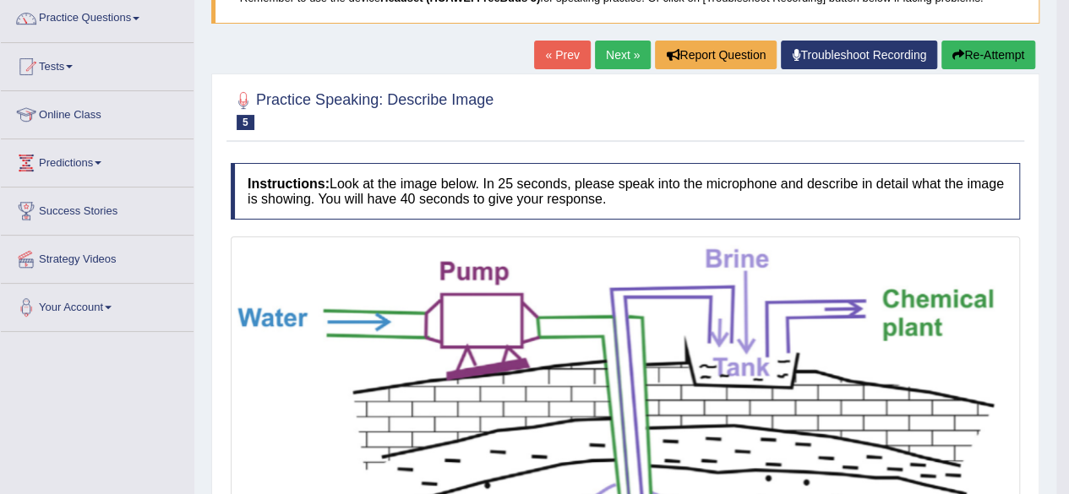
click at [101, 166] on link "Predictions" at bounding box center [97, 160] width 193 height 42
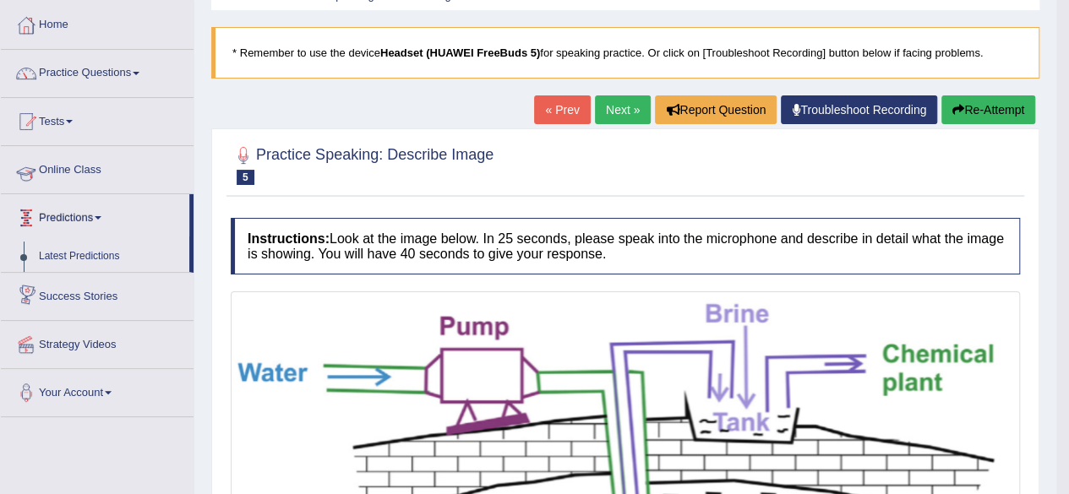
scroll to position [76, 0]
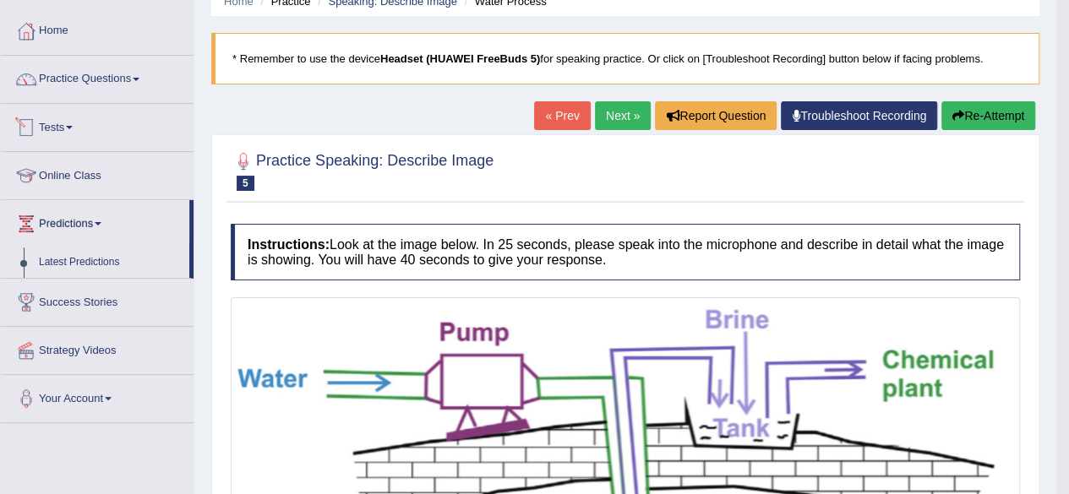
click at [73, 119] on link "Tests" at bounding box center [97, 125] width 193 height 42
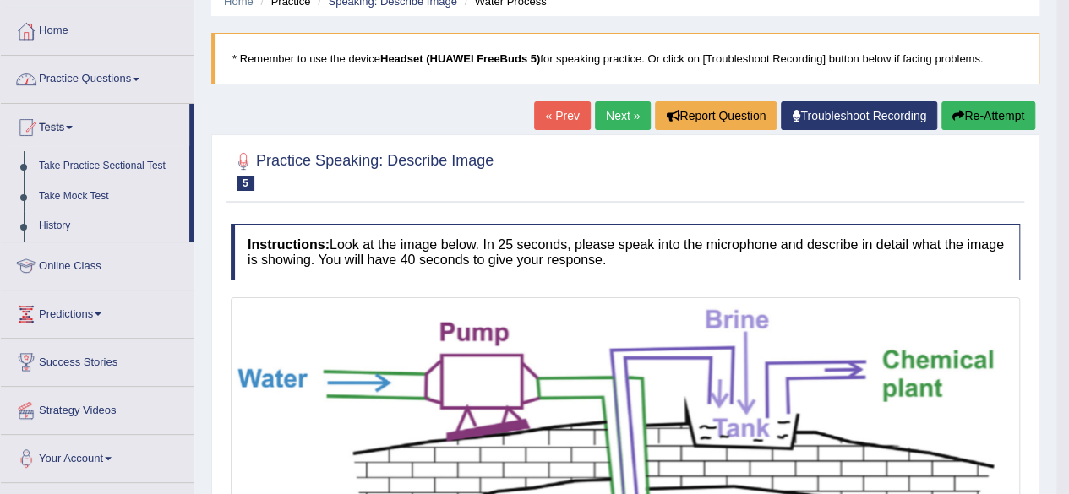
click at [135, 75] on link "Practice Questions" at bounding box center [97, 77] width 193 height 42
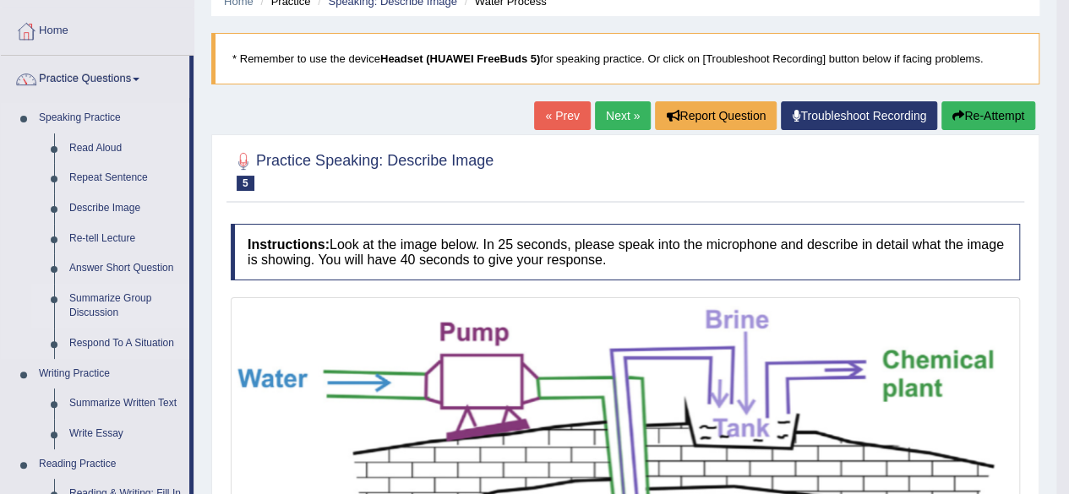
click at [101, 306] on link "Summarize Group Discussion" at bounding box center [126, 306] width 128 height 45
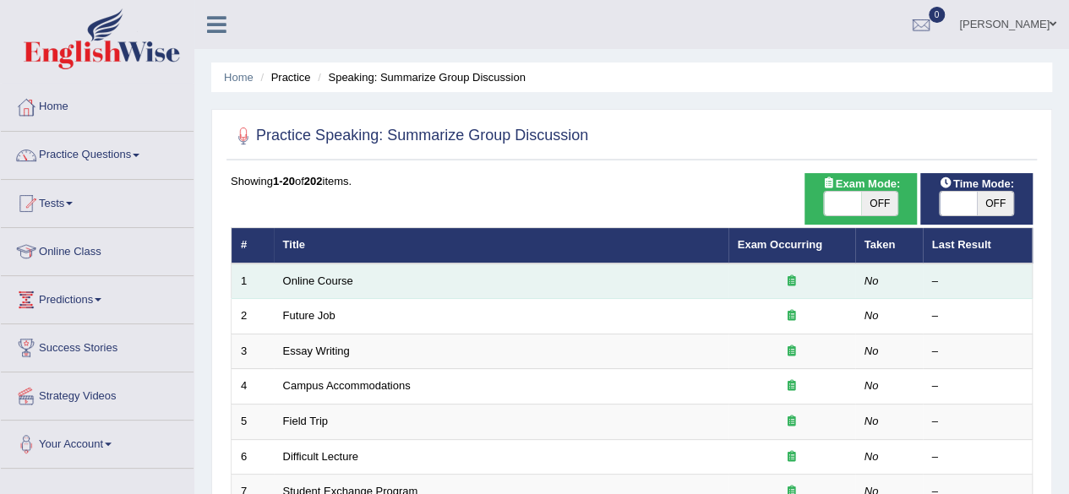
click at [595, 287] on td "Online Course" at bounding box center [501, 282] width 455 height 36
click at [320, 289] on td "Online Course" at bounding box center [501, 282] width 455 height 36
click at [320, 286] on link "Online Course" at bounding box center [318, 281] width 70 height 13
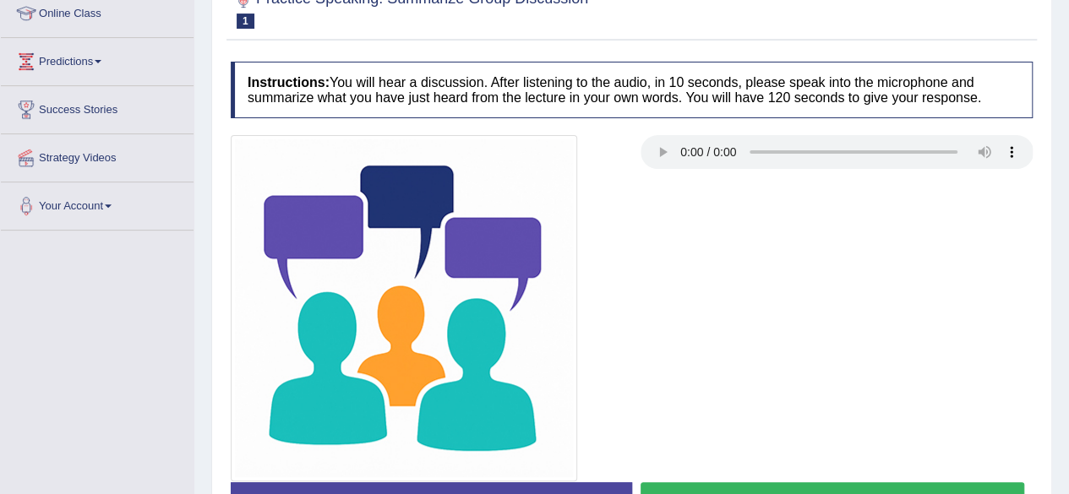
scroll to position [238, 0]
